Goal: Information Seeking & Learning: Understand process/instructions

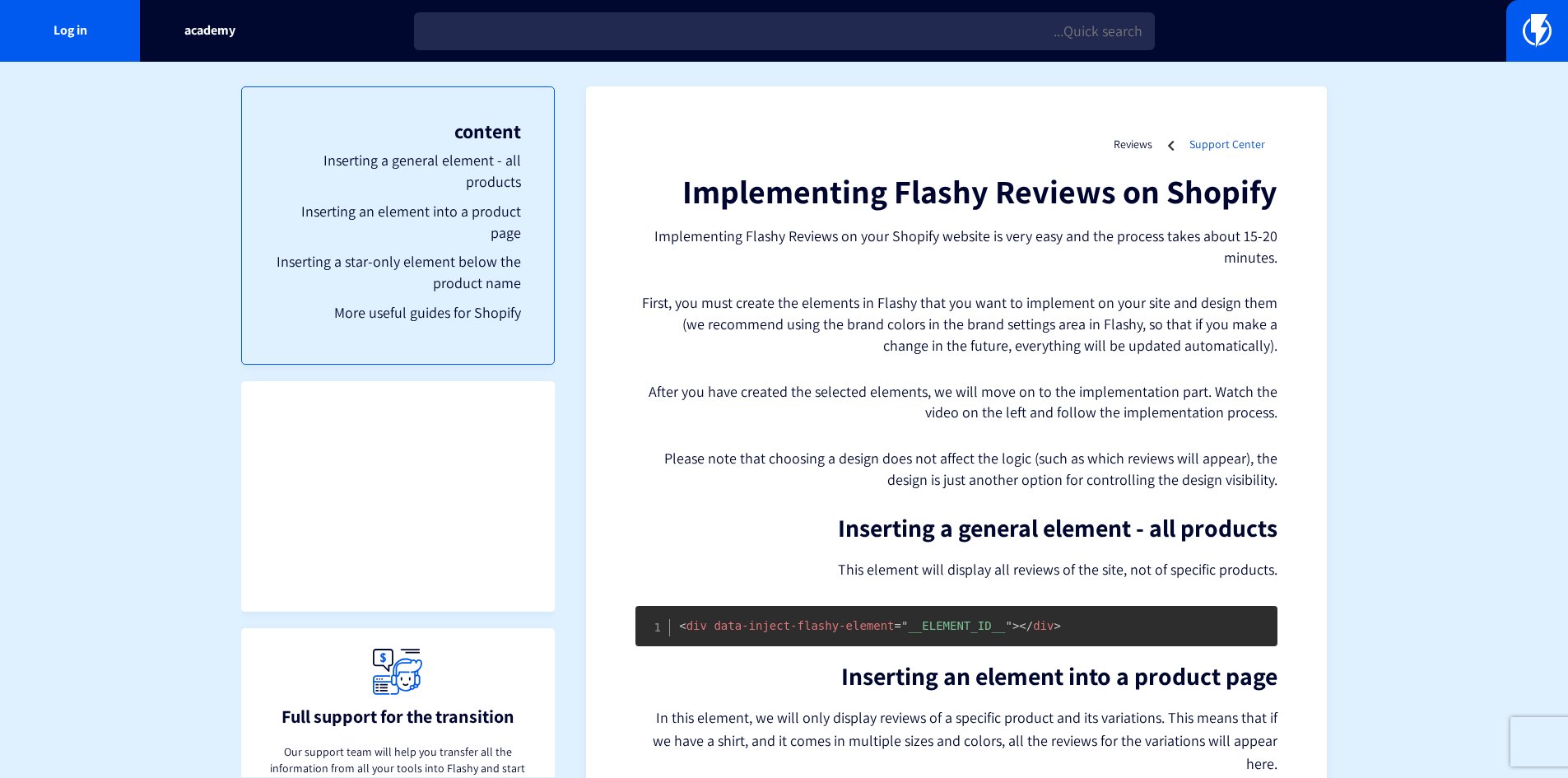
click at [1225, 148] on font "Support Center" at bounding box center [1226, 144] width 75 height 15
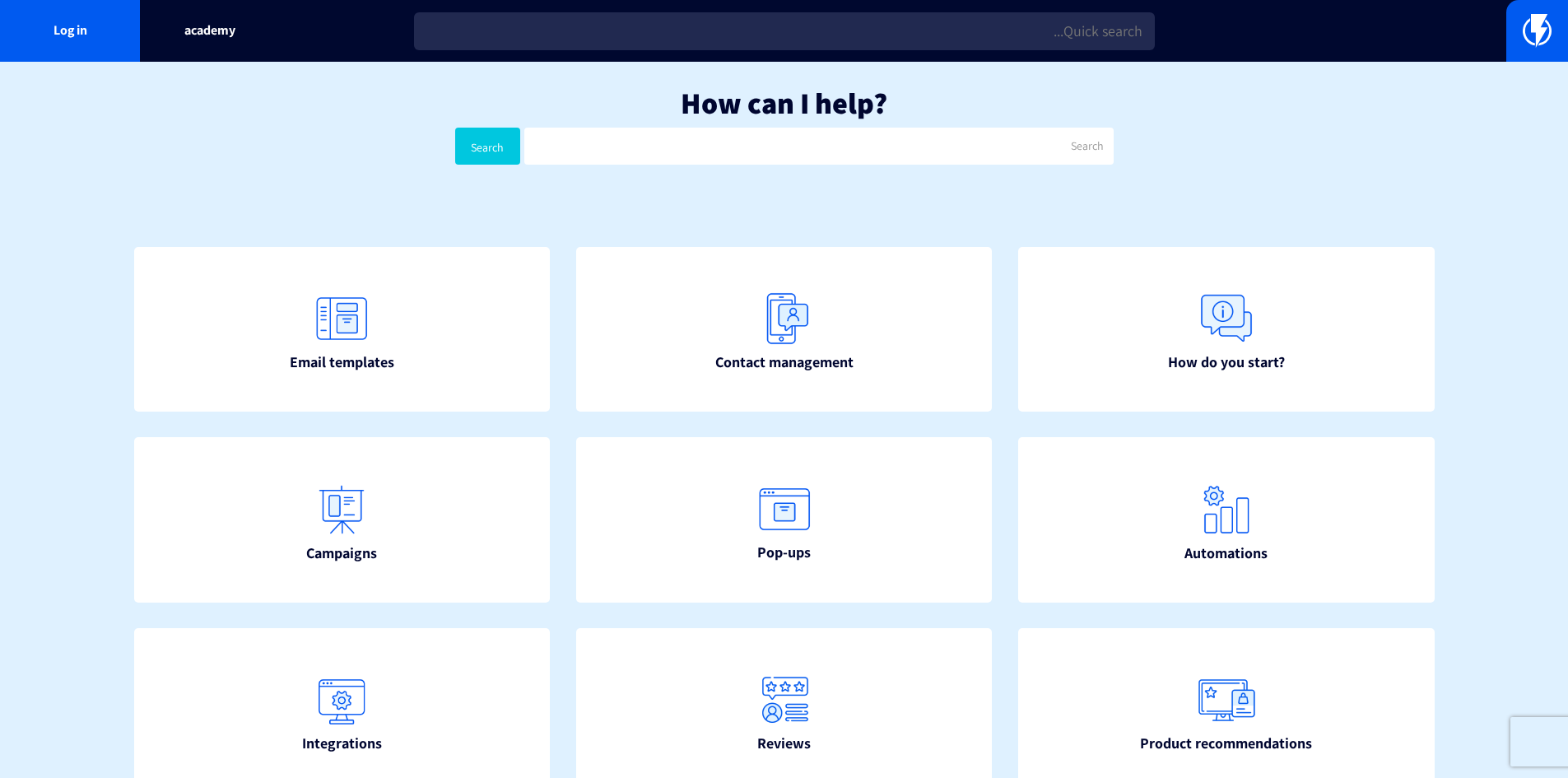
scroll to position [138, 0]
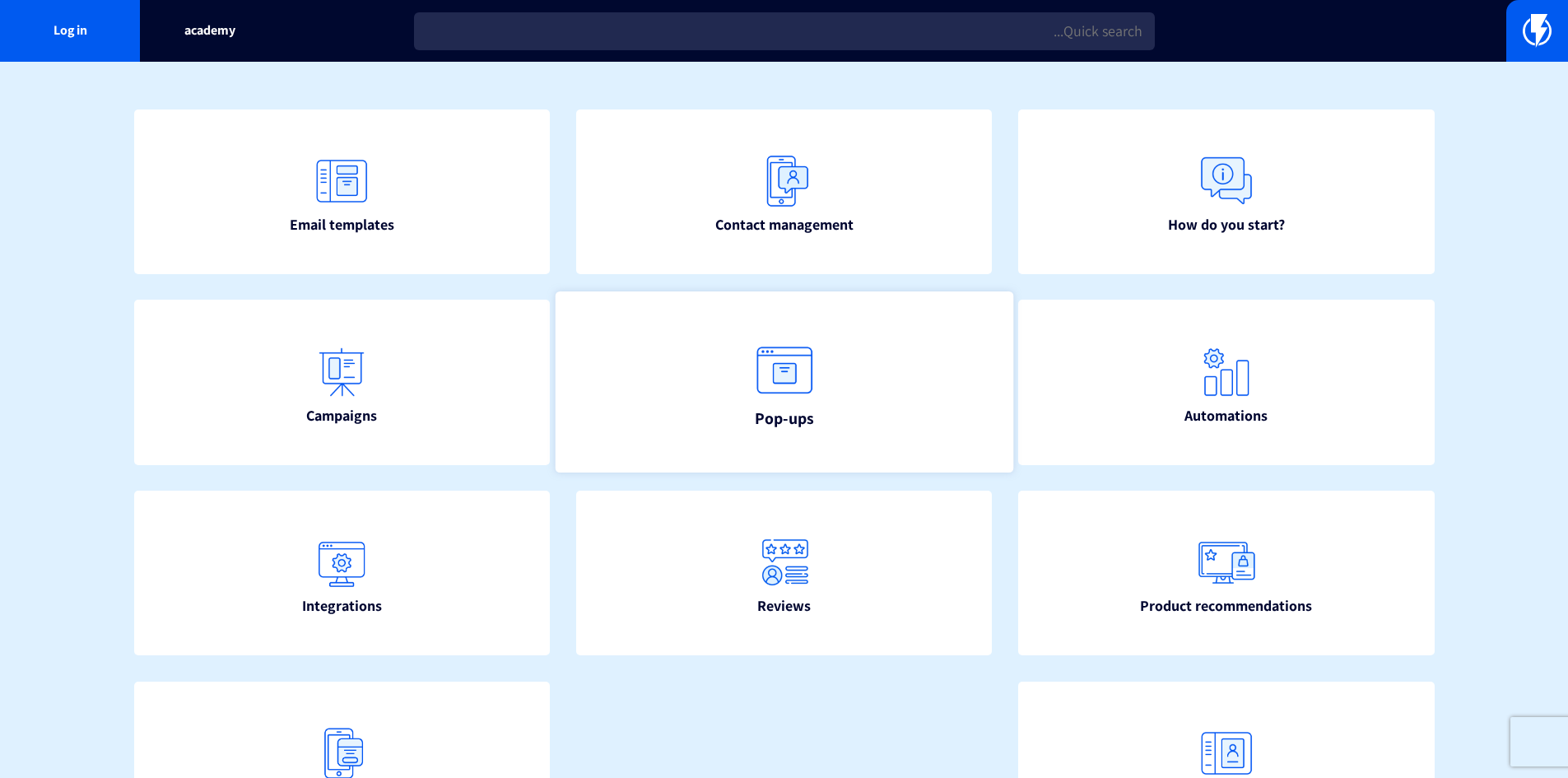
click at [832, 347] on link "Pop-ups" at bounding box center [783, 381] width 457 height 181
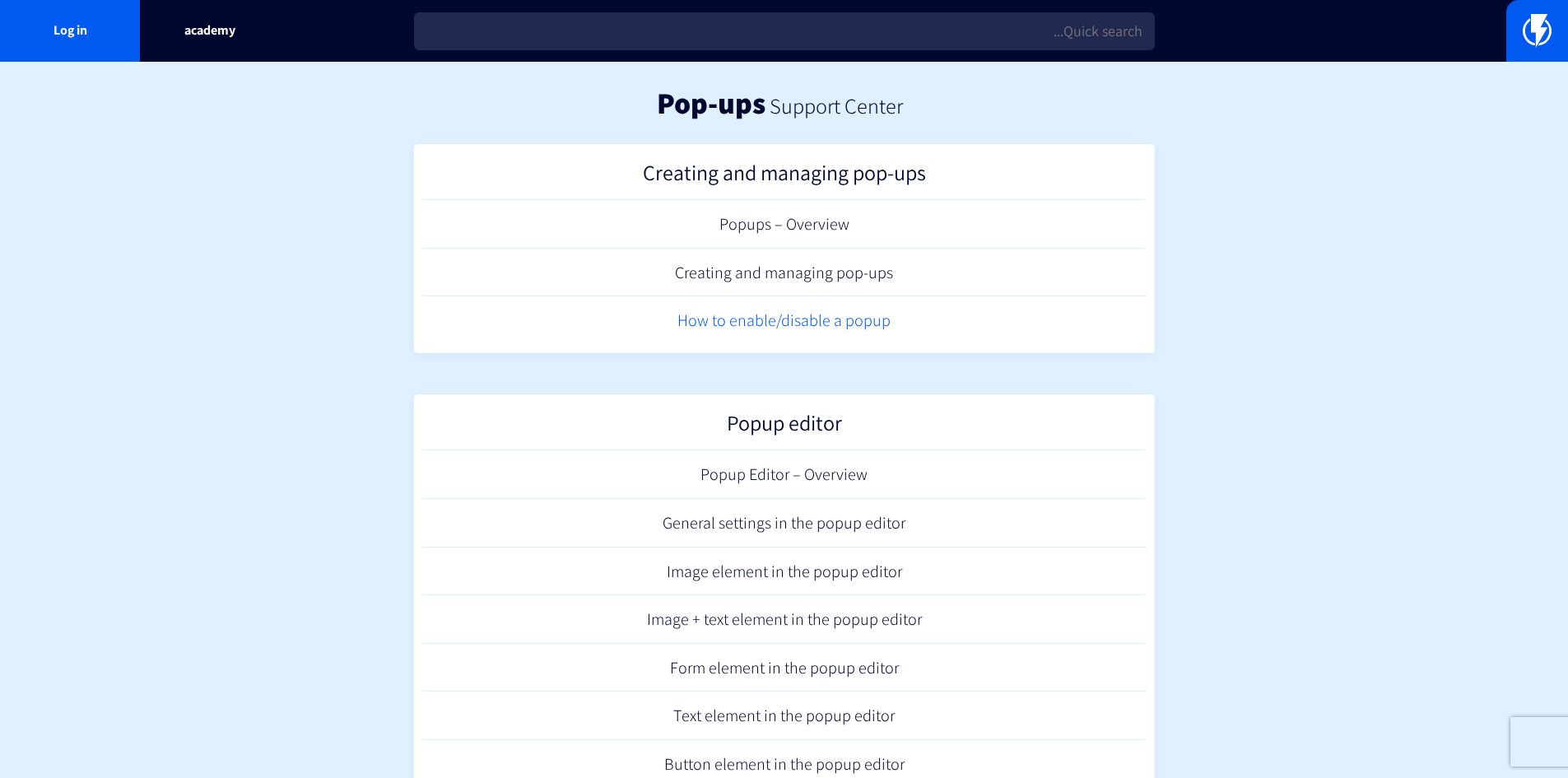
click at [861, 322] on font "How to enable/disable a popup" at bounding box center [783, 321] width 213 height 22
click at [833, 229] on font "Popups – Overview" at bounding box center [784, 224] width 130 height 22
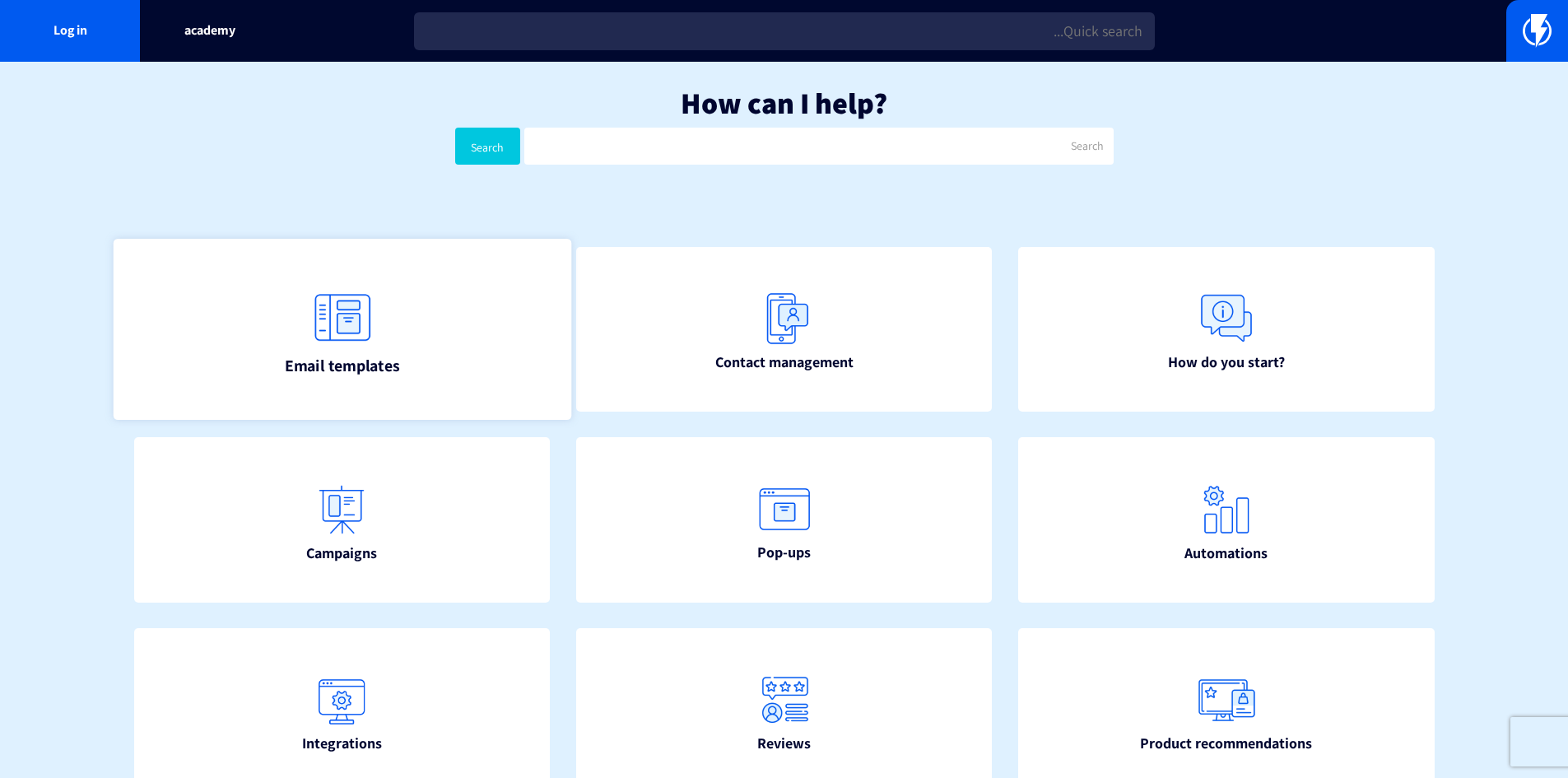
click at [354, 330] on img at bounding box center [341, 317] width 72 height 72
